Goal: Go to known website: Access a specific website the user already knows

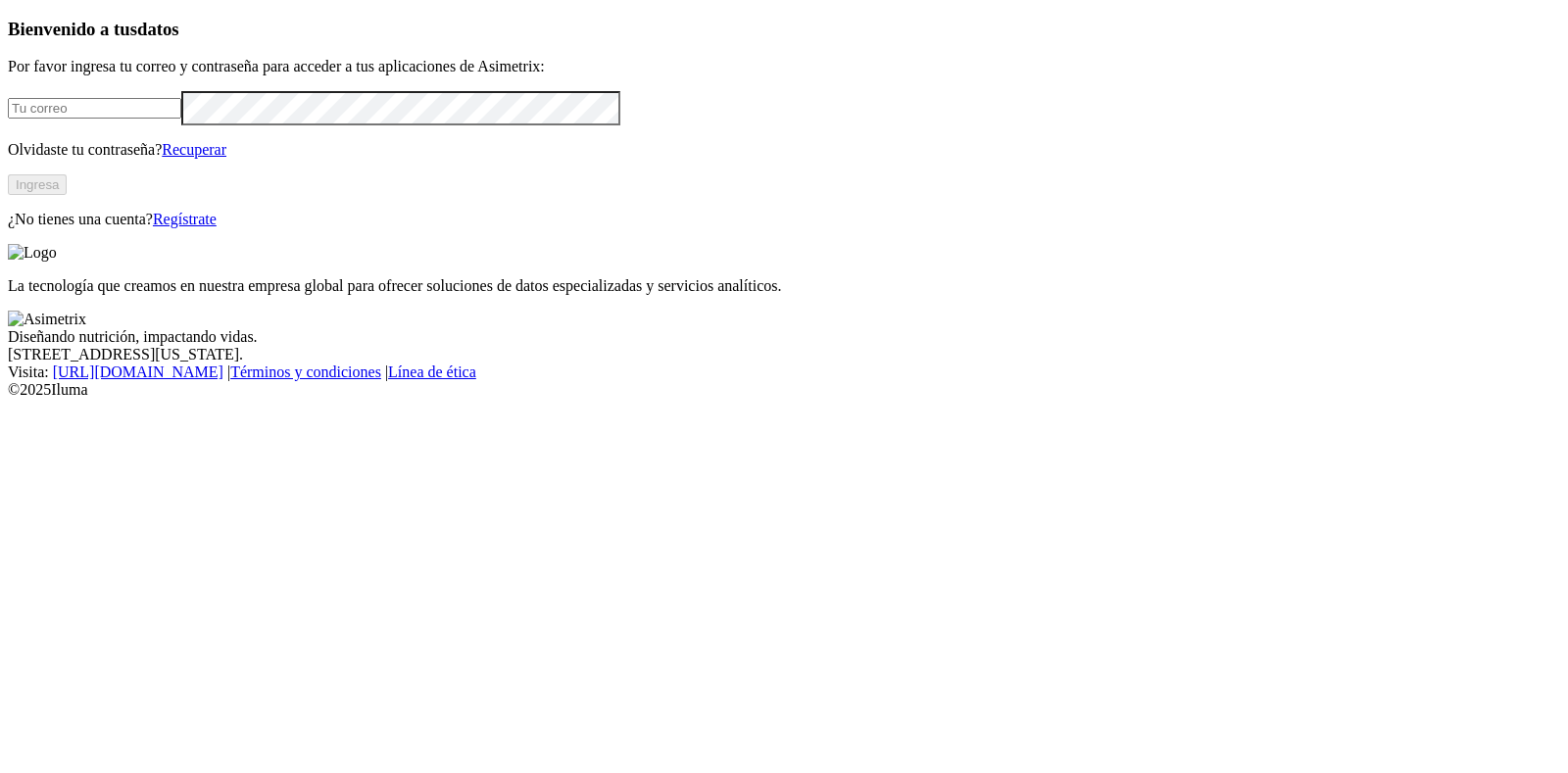
type input "[PERSON_NAME][EMAIL_ADDRESS][PERSON_NAME][DOMAIN_NAME]"
click at [67, 195] on button "Ingresa" at bounding box center [37, 184] width 59 height 21
